Goal: Task Accomplishment & Management: Use online tool/utility

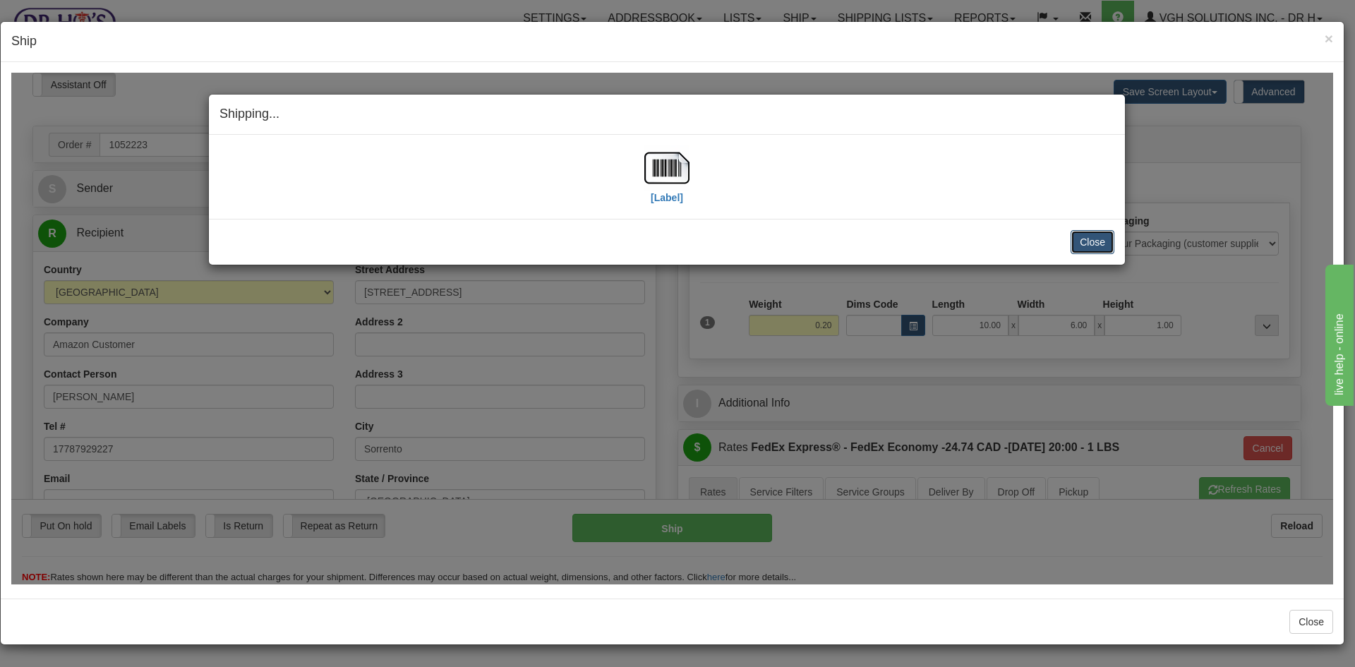
click at [1081, 243] on button "Close" at bounding box center [1092, 241] width 44 height 24
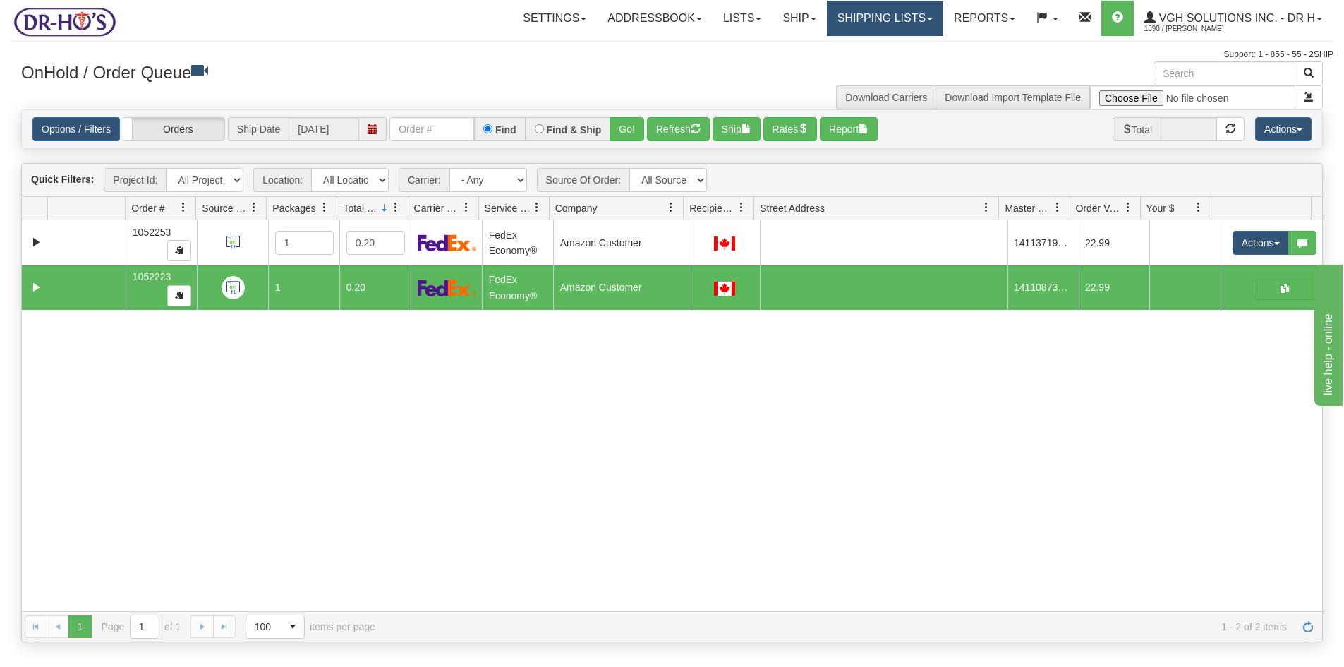
click at [866, 18] on link "Shipping lists" at bounding box center [885, 18] width 116 height 35
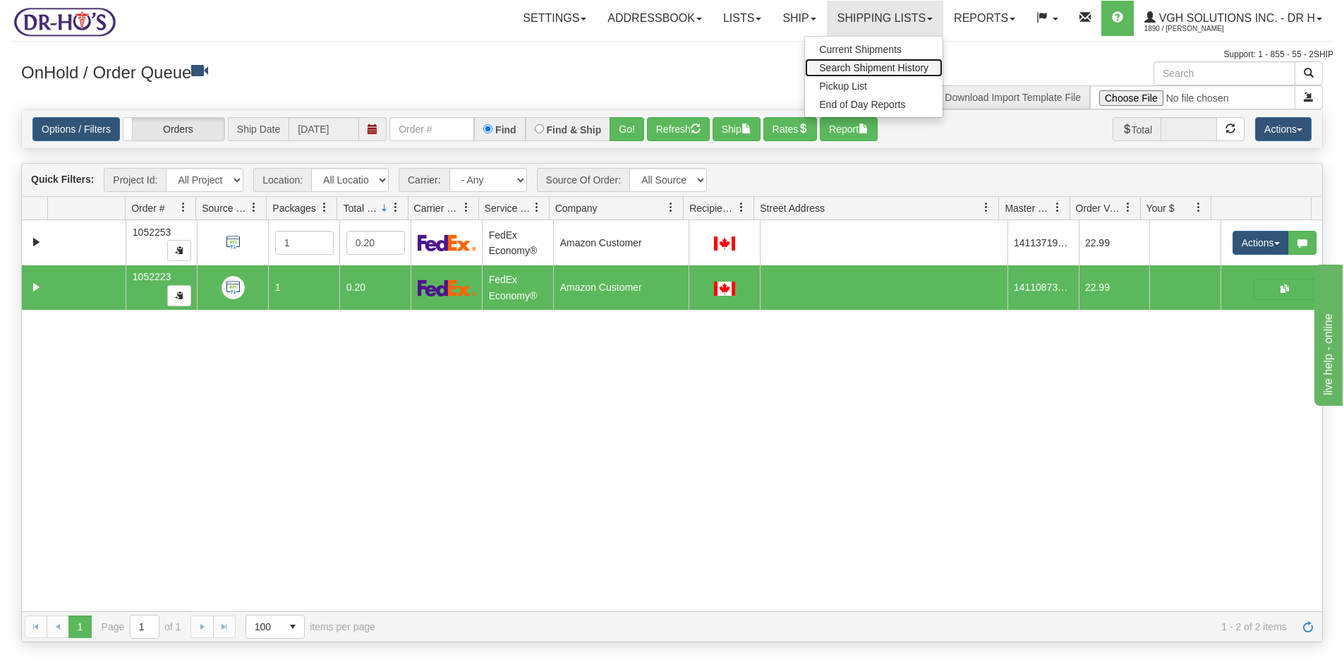
click at [855, 67] on span "Search Shipment History" at bounding box center [873, 67] width 109 height 11
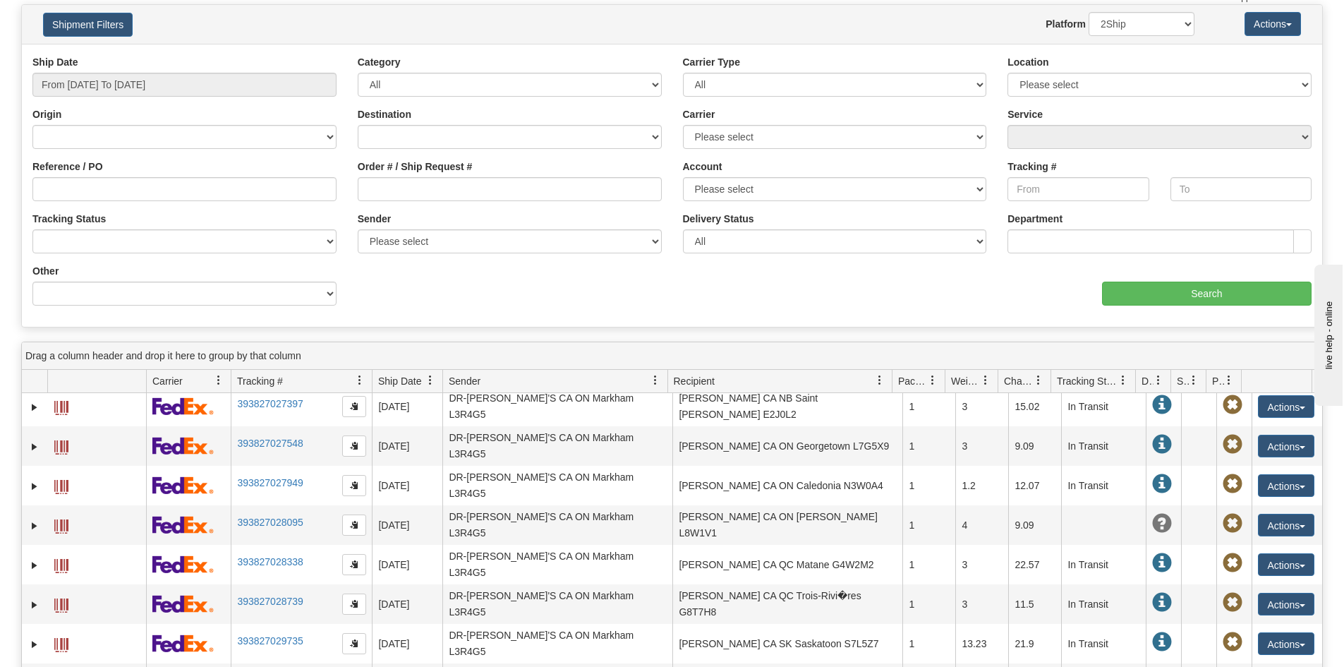
scroll to position [146, 0]
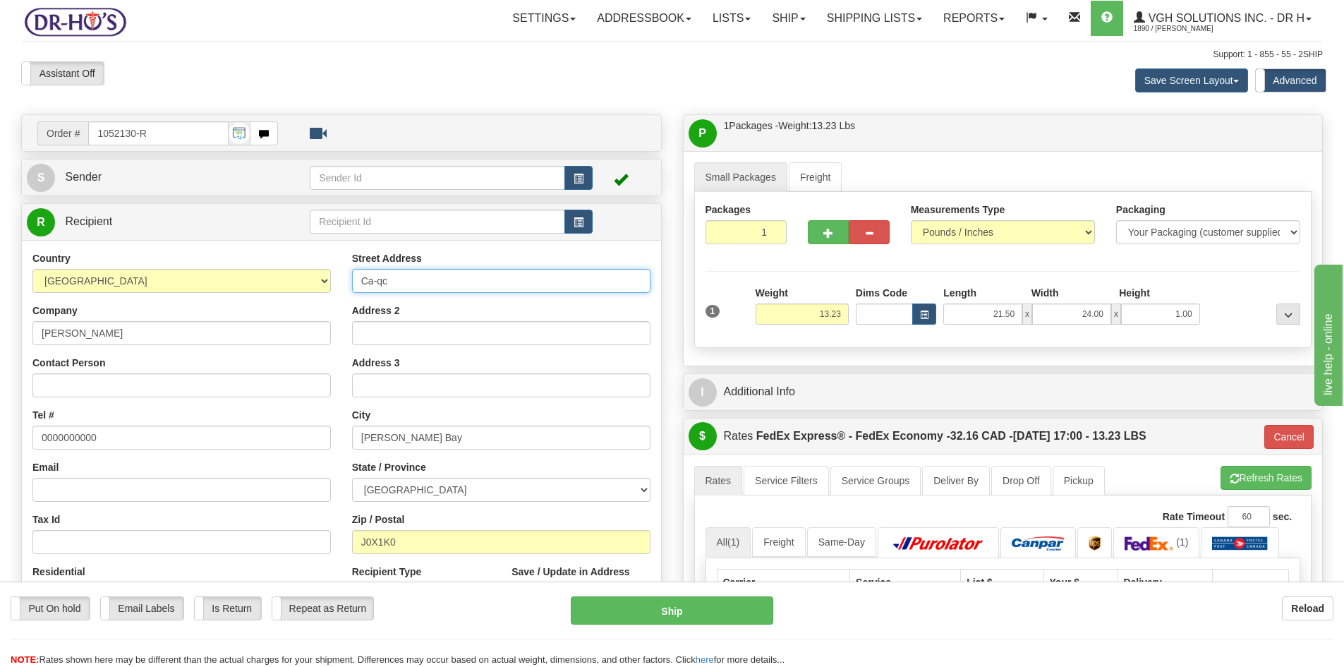
drag, startPoint x: 464, startPoint y: 275, endPoint x: 265, endPoint y: 289, distance: 198.8
click at [267, 289] on div "Country AFGHANISTAN ALAND ISLANDS ALBANIA ALGERIA AMERICAN SAMOA ANDORRA ANGOLA…" at bounding box center [341, 441] width 639 height 380
paste input "1274"
type input "1274 Ca-qc"
drag, startPoint x: 363, startPoint y: 278, endPoint x: 434, endPoint y: 277, distance: 70.6
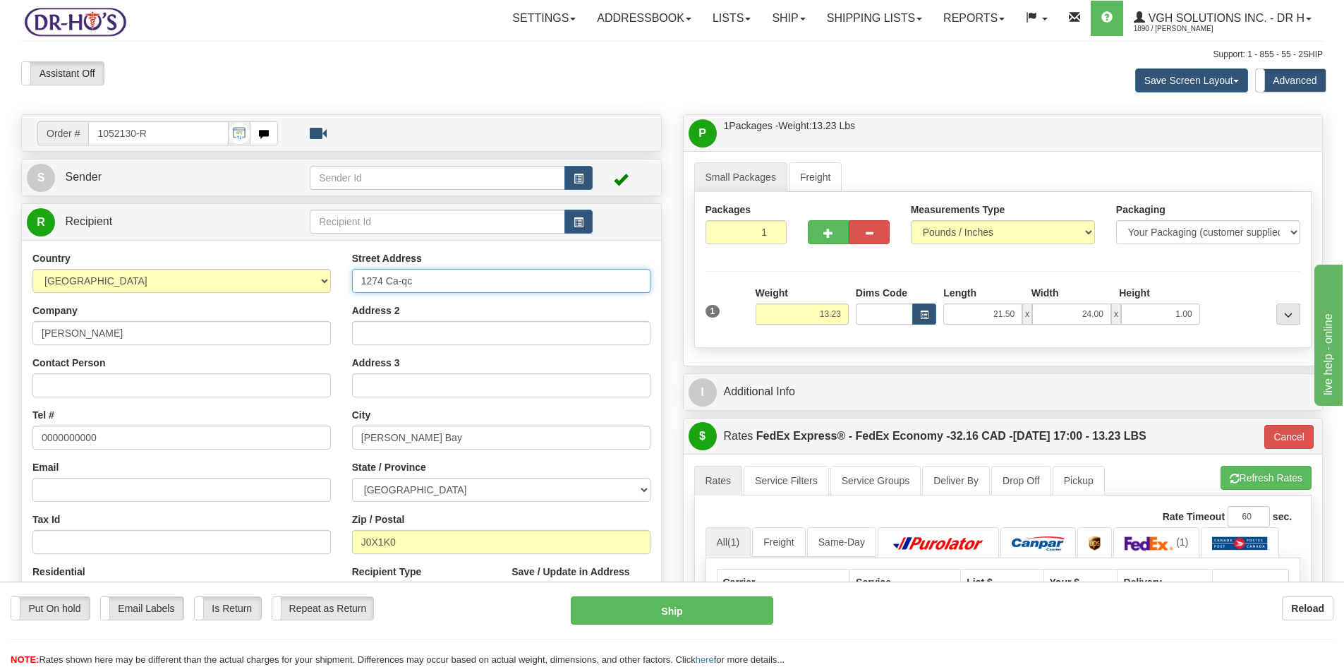
click at [434, 277] on input "1274 Ca-qc" at bounding box center [501, 281] width 298 height 24
click at [723, 18] on link "Lists" at bounding box center [731, 18] width 59 height 35
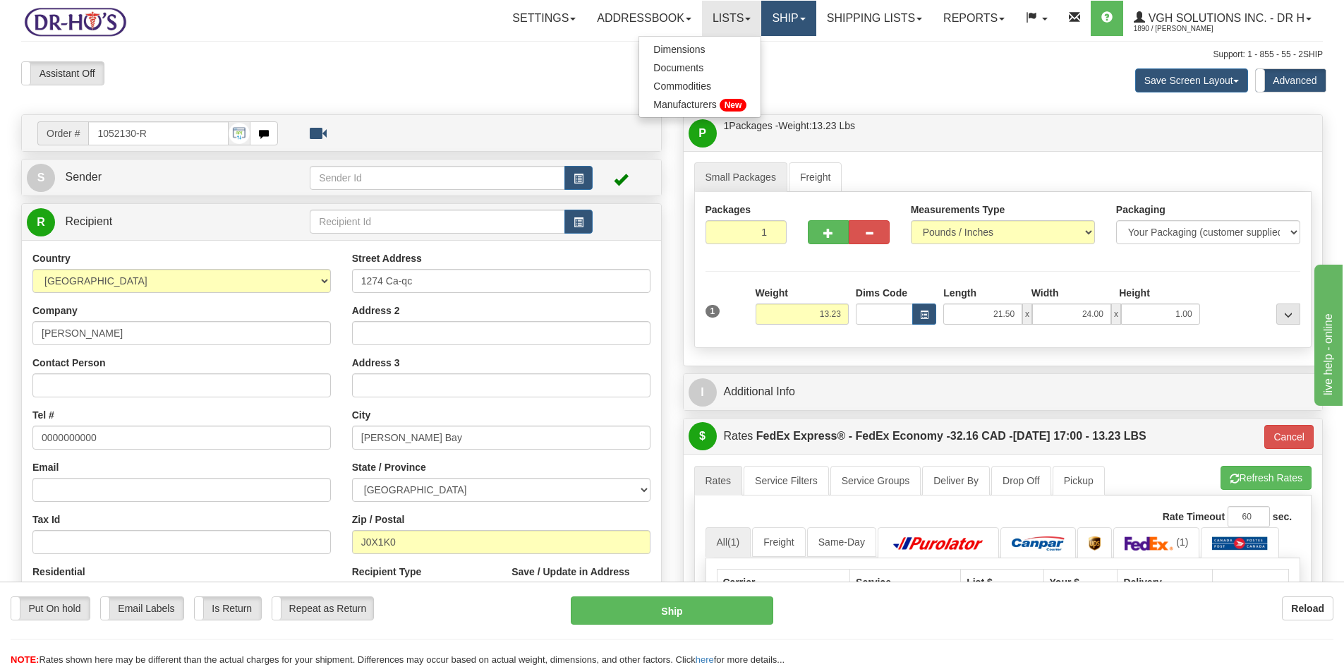
click at [775, 19] on link "Ship" at bounding box center [788, 18] width 54 height 35
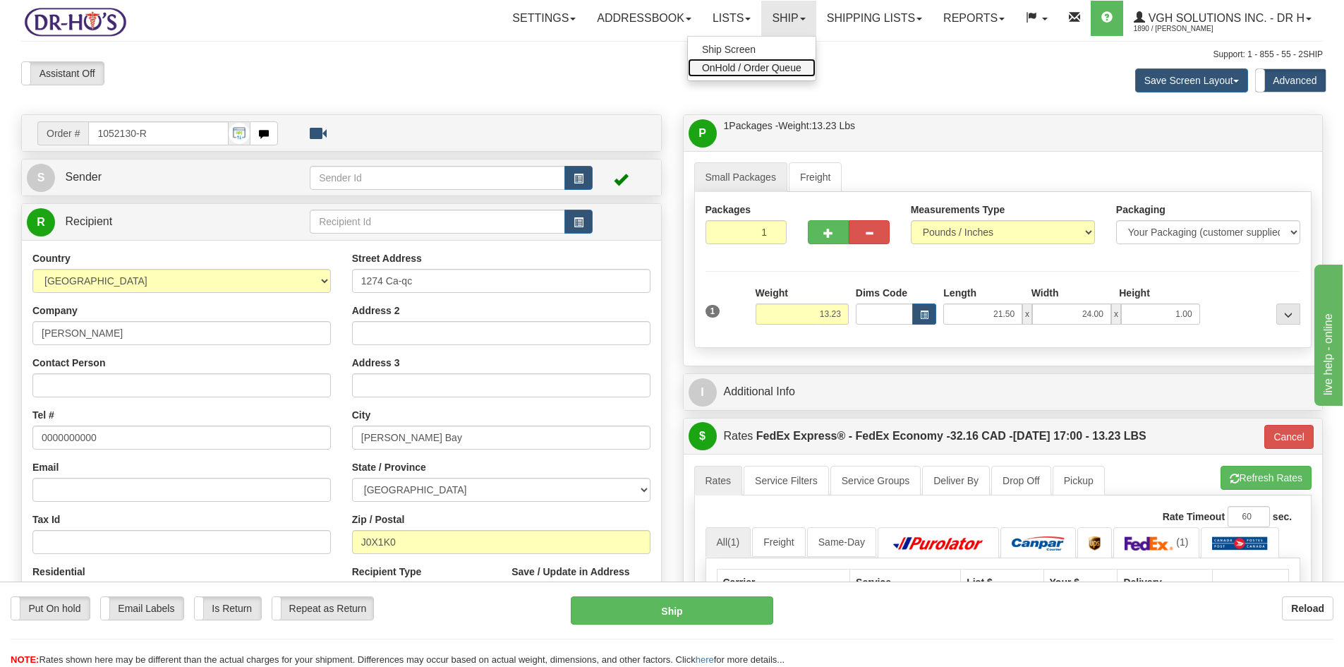
click at [715, 66] on span "OnHold / Order Queue" at bounding box center [751, 67] width 99 height 11
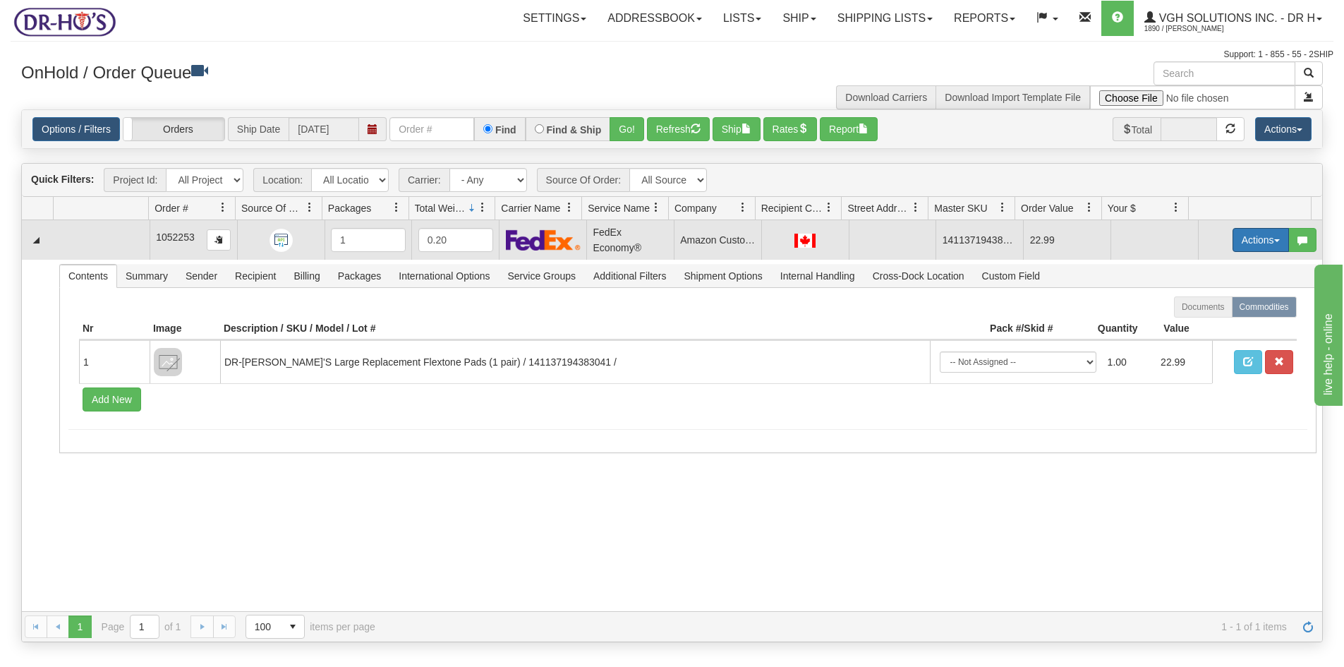
click at [1246, 241] on button "Actions" at bounding box center [1261, 240] width 56 height 24
click at [1200, 269] on span "Open" at bounding box center [1207, 266] width 34 height 11
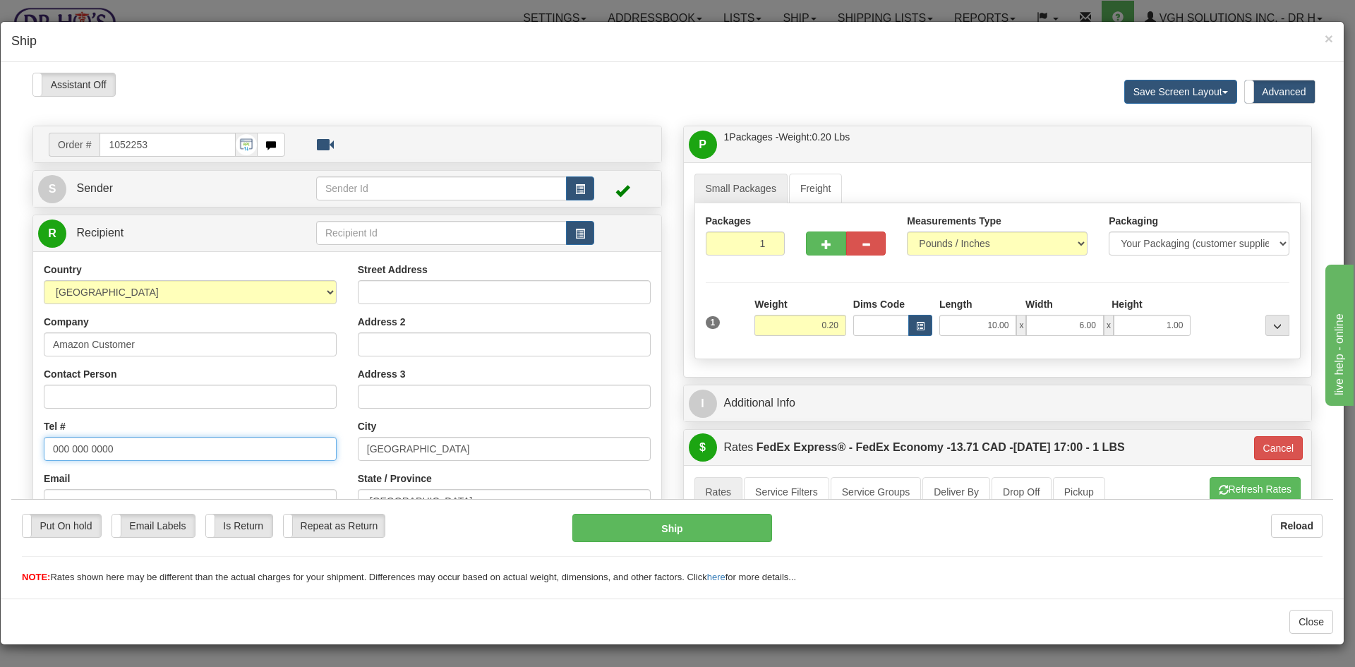
drag, startPoint x: 129, startPoint y: 445, endPoint x: -3, endPoint y: 449, distance: 132.0
click at [11, 449] on html "Please wait... Attention! Ok Add to Bidding... Preview Custom Documents Preview…" at bounding box center [672, 328] width 1322 height 512
paste input "7802422118"
type input "7802422118"
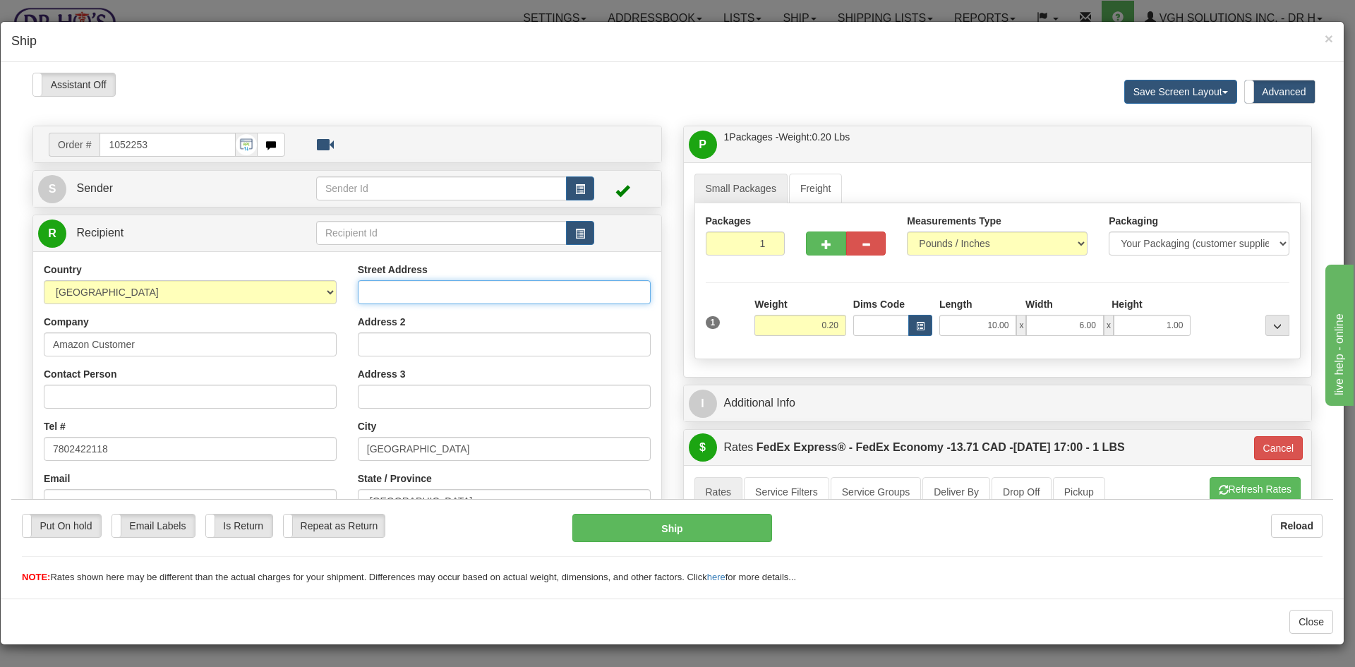
click at [384, 291] on input "Street Address" at bounding box center [504, 291] width 293 height 24
paste input "1213 Chahley Landing North-West"
type input "1213 Chahley Landing North-West"
click at [61, 395] on input "Contact Person" at bounding box center [190, 396] width 293 height 24
paste input "Dave e calhoun"
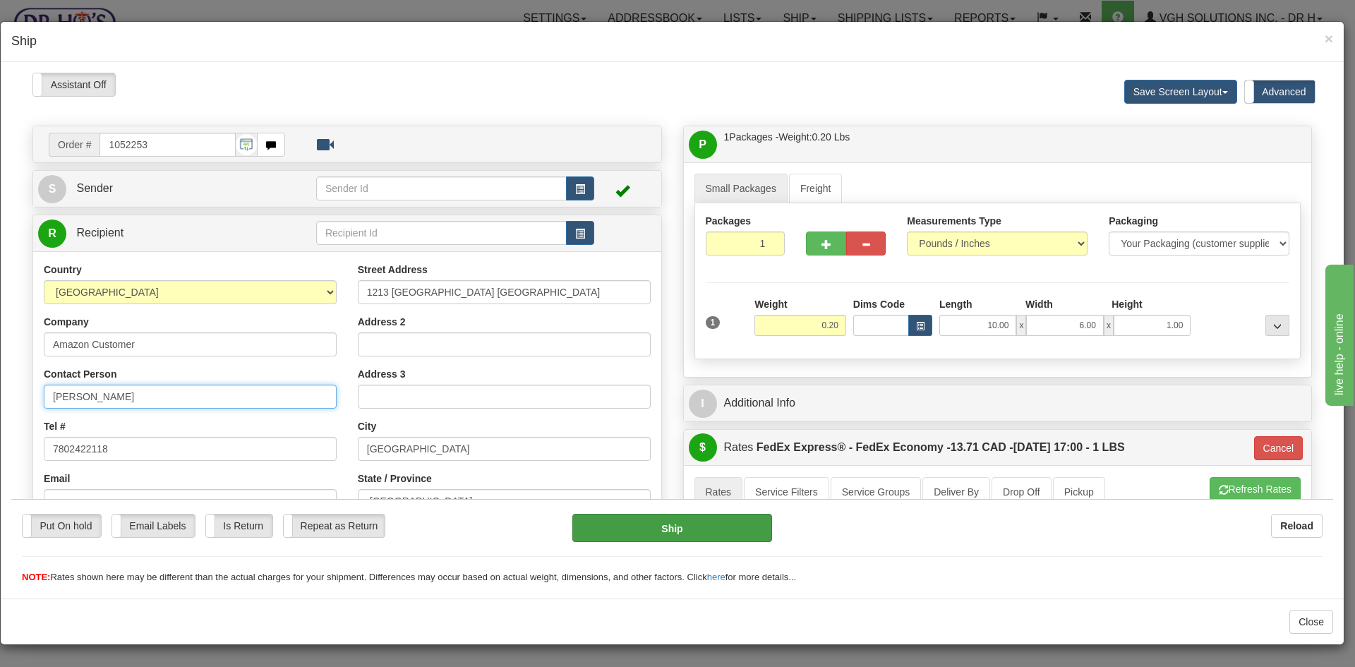
type input "Dave e calhoun"
click at [682, 527] on button "Ship" at bounding box center [671, 527] width 199 height 28
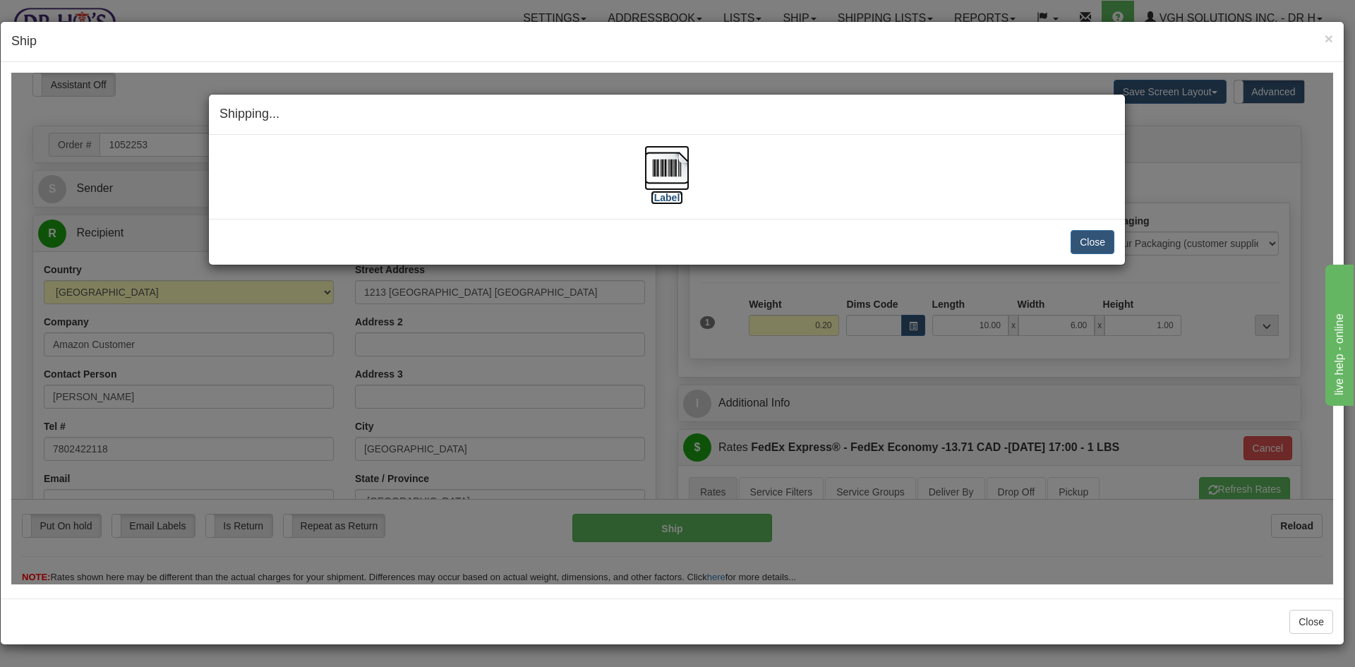
click at [672, 169] on img at bounding box center [666, 167] width 45 height 45
